Goal: Complete application form

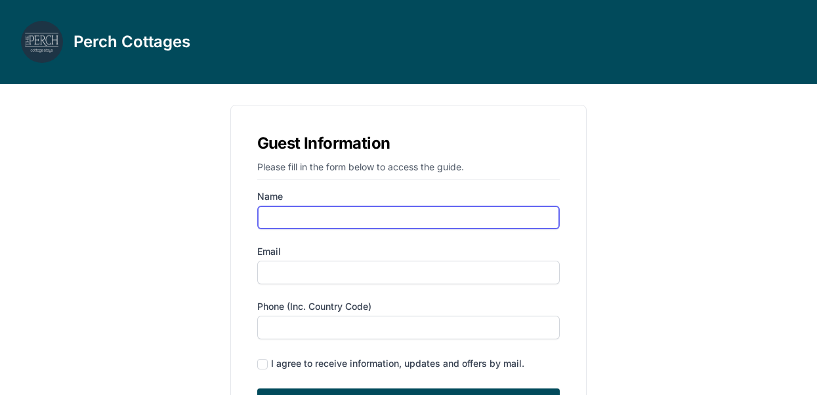
click at [294, 212] on input "Name" at bounding box center [408, 218] width 303 height 24
type input "[PERSON_NAME]"
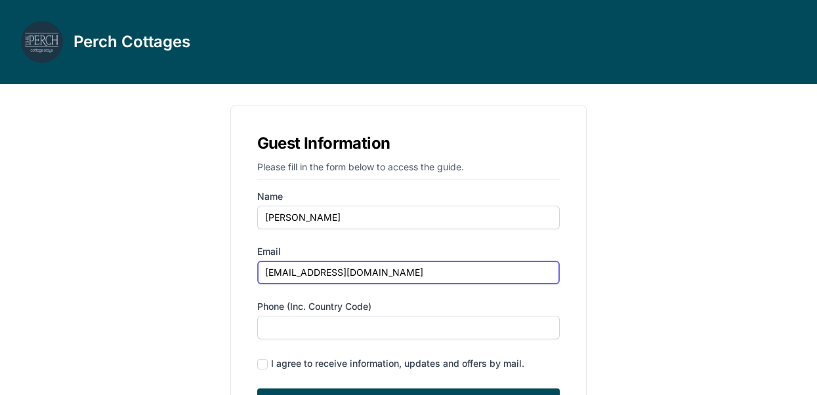
type input "[EMAIL_ADDRESS][DOMAIN_NAME]"
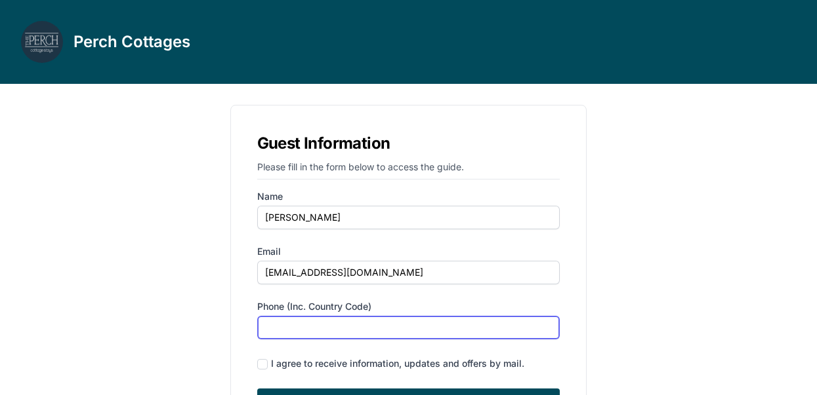
click at [281, 326] on input "Phone (inc. country code)" at bounding box center [408, 328] width 303 height 24
click at [266, 327] on input "847721" at bounding box center [408, 328] width 303 height 24
type input "18477218010"
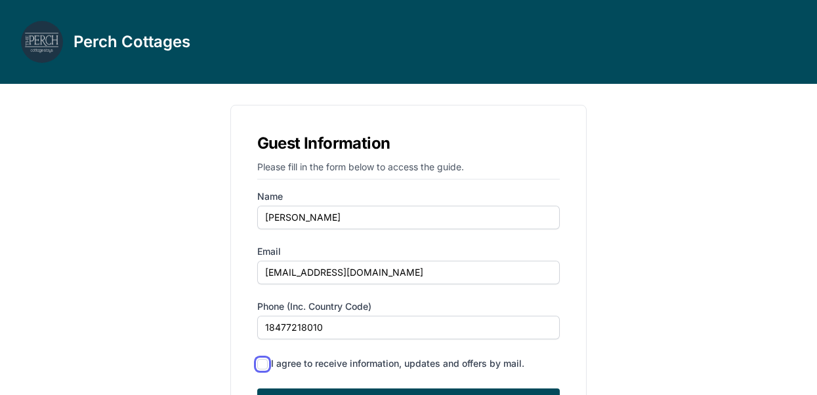
click at [263, 365] on input "checkbox" at bounding box center [262, 364] width 10 height 10
checkbox input "true"
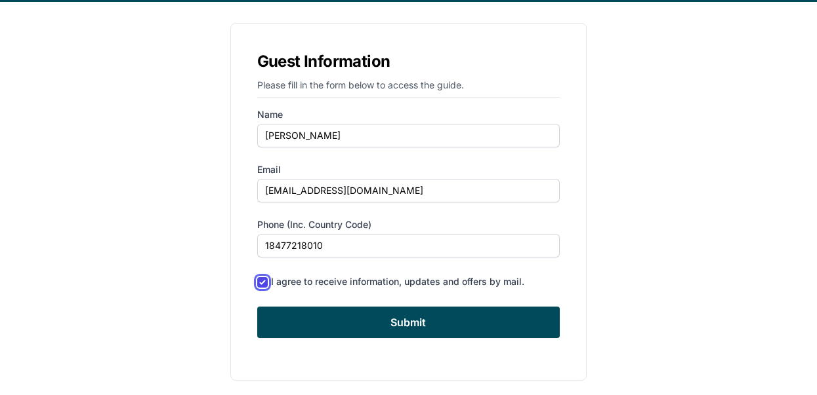
scroll to position [88, 0]
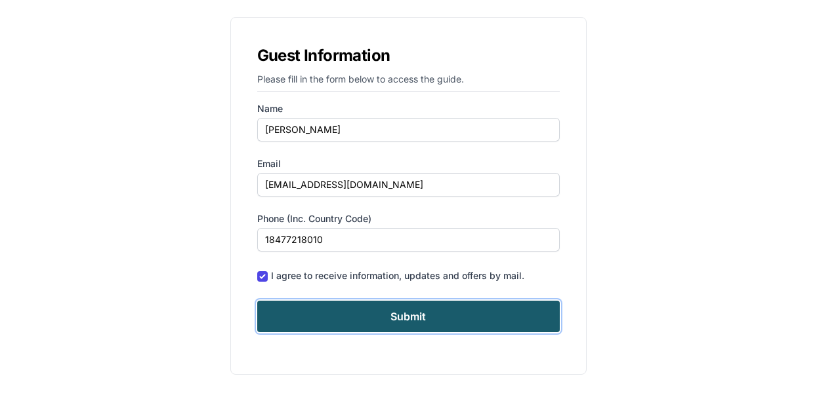
click at [394, 315] on input "Submit" at bounding box center [408, 316] width 303 height 31
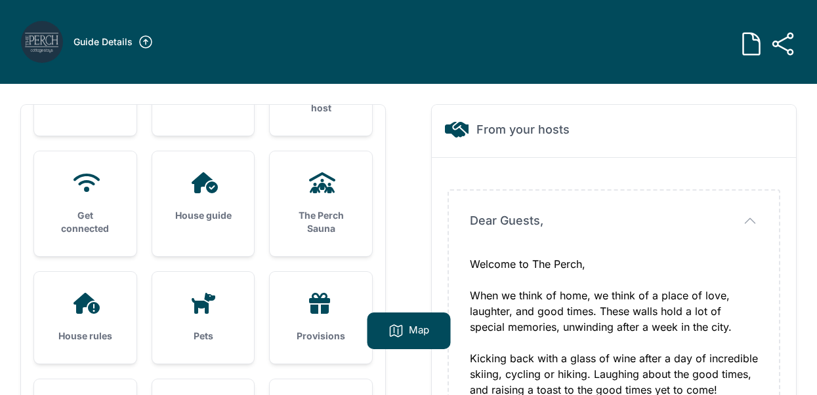
click at [747, 46] on icon at bounding box center [751, 44] width 26 height 26
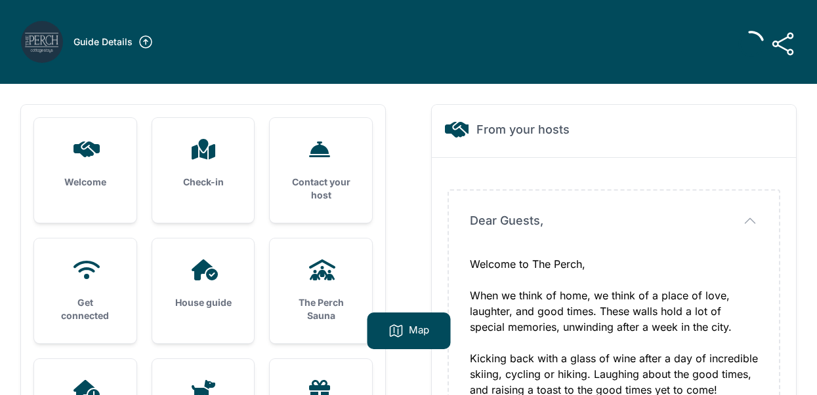
click at [81, 283] on div "Get connected" at bounding box center [85, 291] width 102 height 105
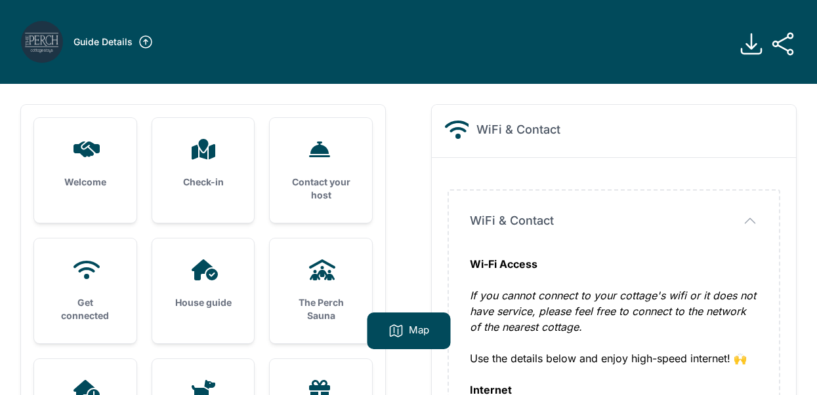
click at [752, 47] on icon at bounding box center [751, 44] width 20 height 20
